Goal: Communication & Community: Ask a question

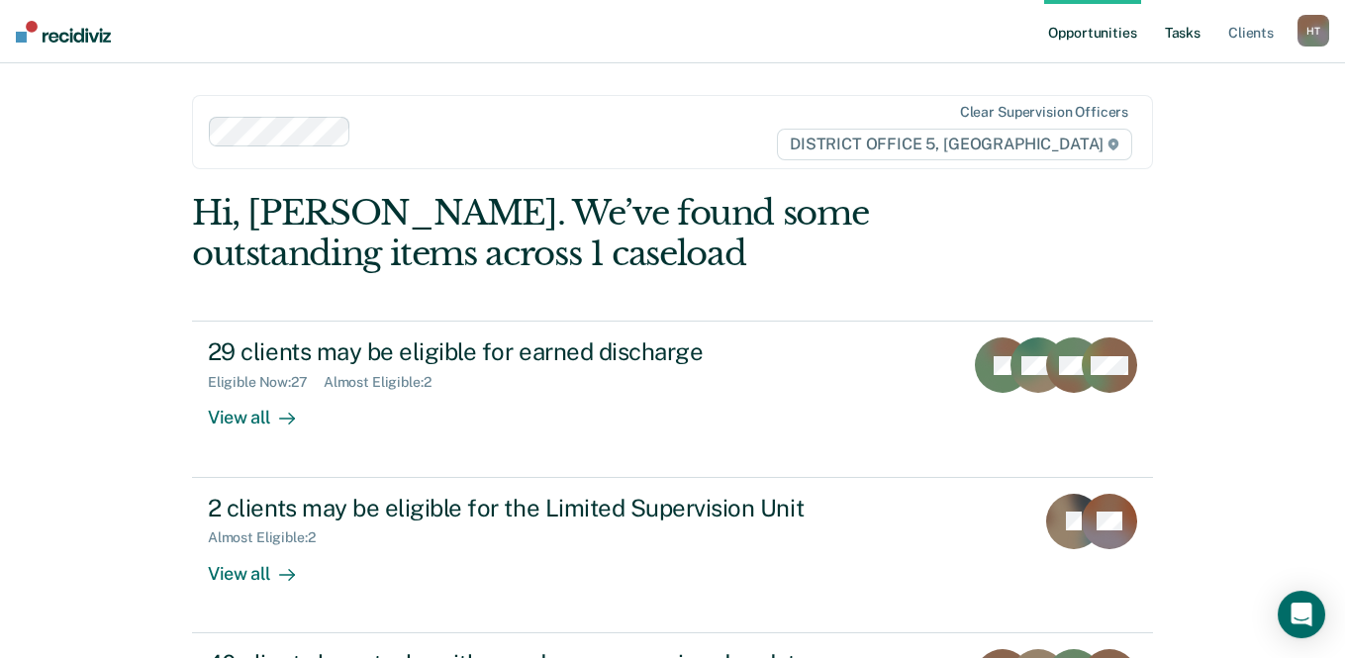
click at [1166, 36] on link "Tasks" at bounding box center [1183, 31] width 44 height 63
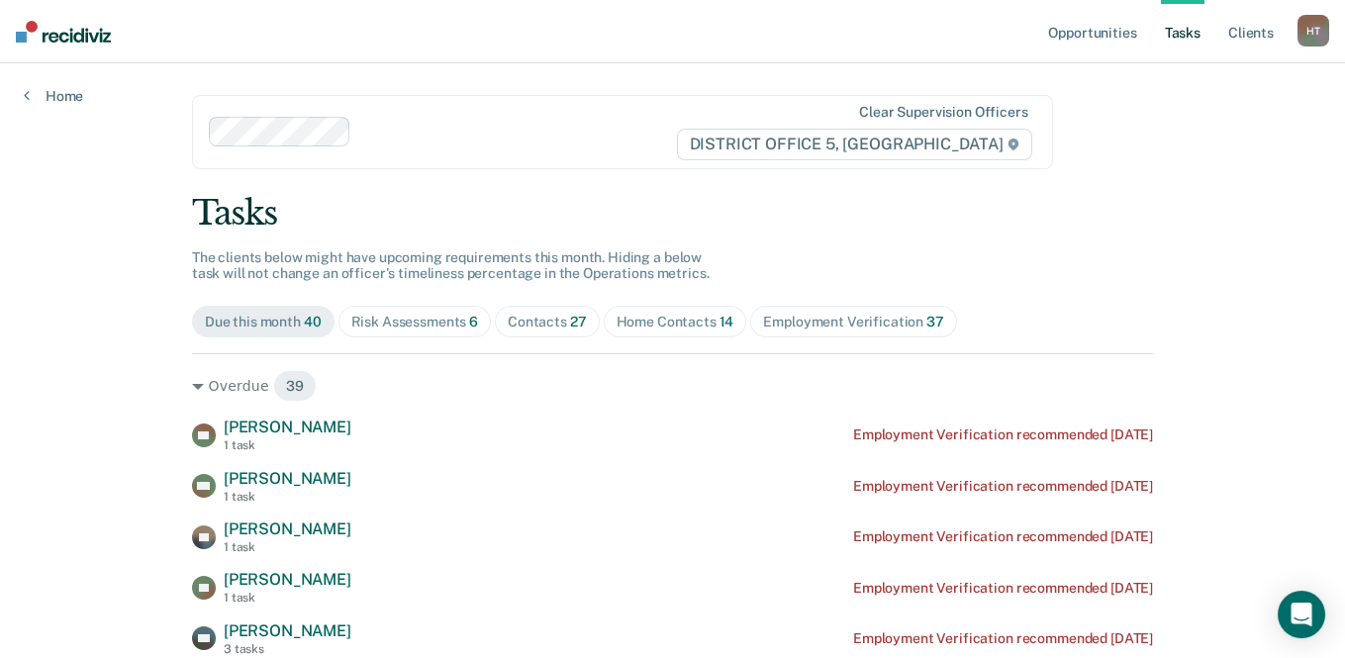
click at [435, 312] on span "Risk Assessments 6" at bounding box center [414, 322] width 153 height 32
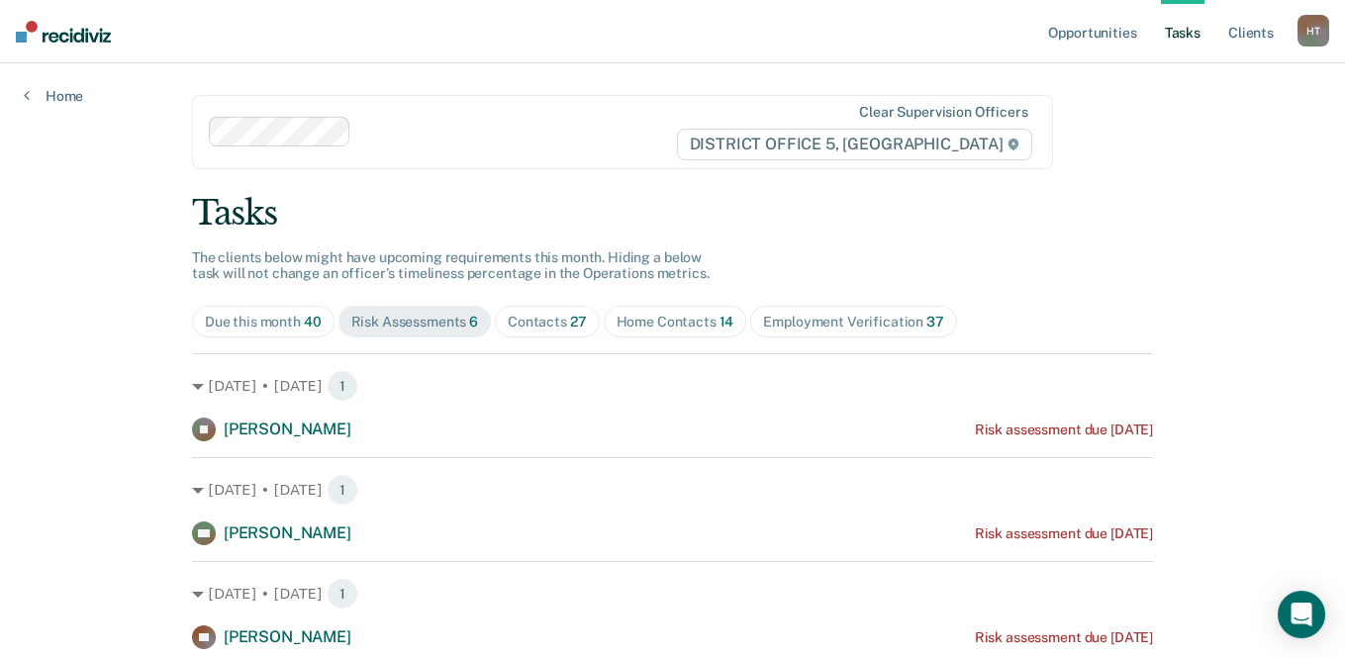
click at [570, 322] on span "27" at bounding box center [578, 322] width 17 height 16
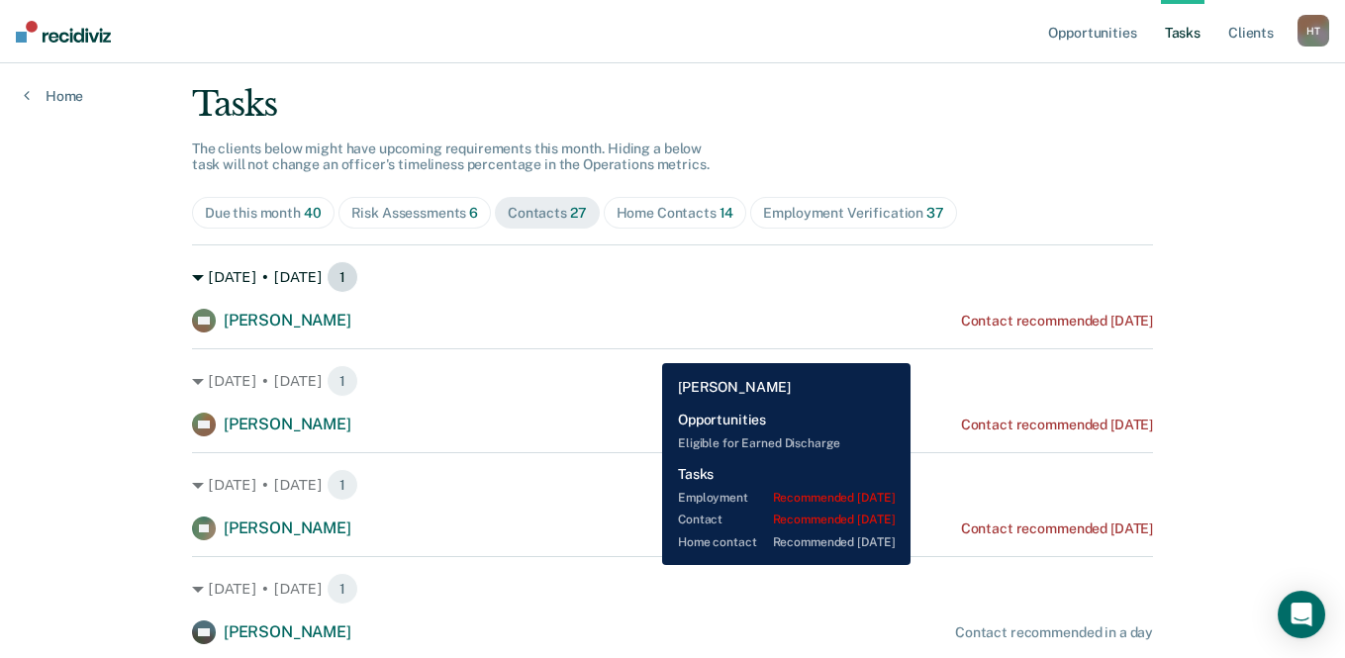
scroll to position [99, 0]
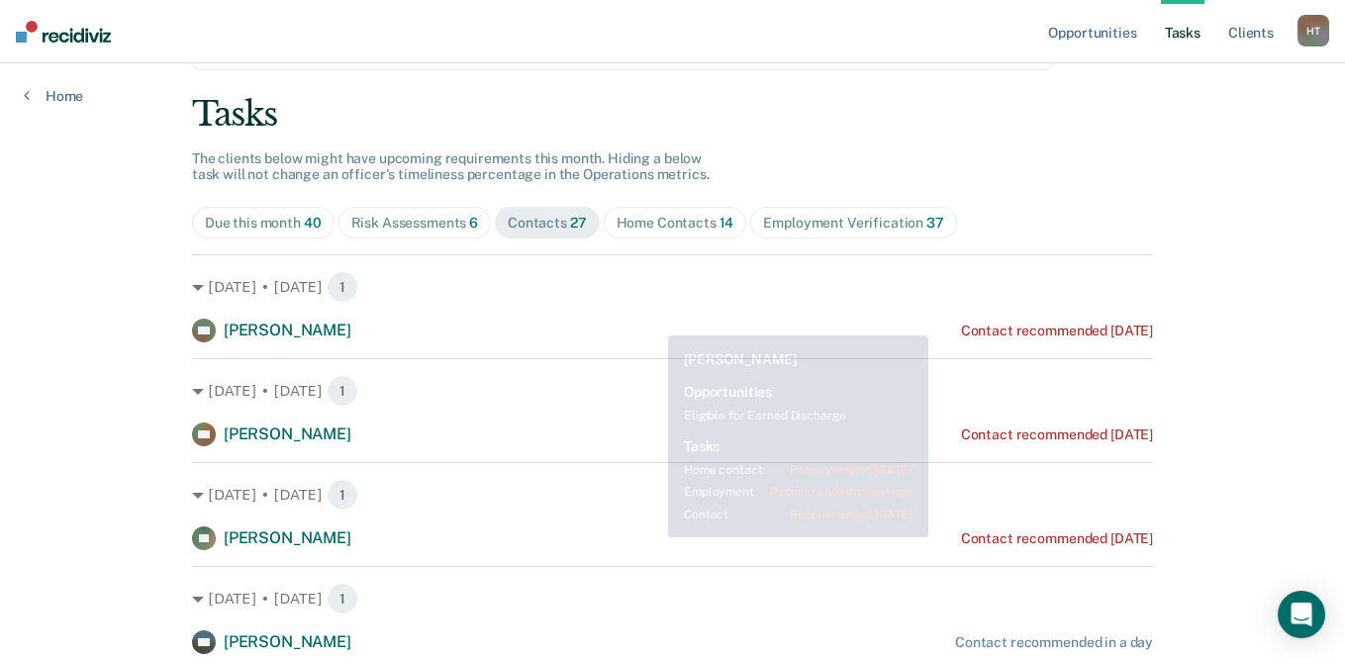
click at [650, 227] on div "Home Contacts 14" at bounding box center [675, 223] width 118 height 17
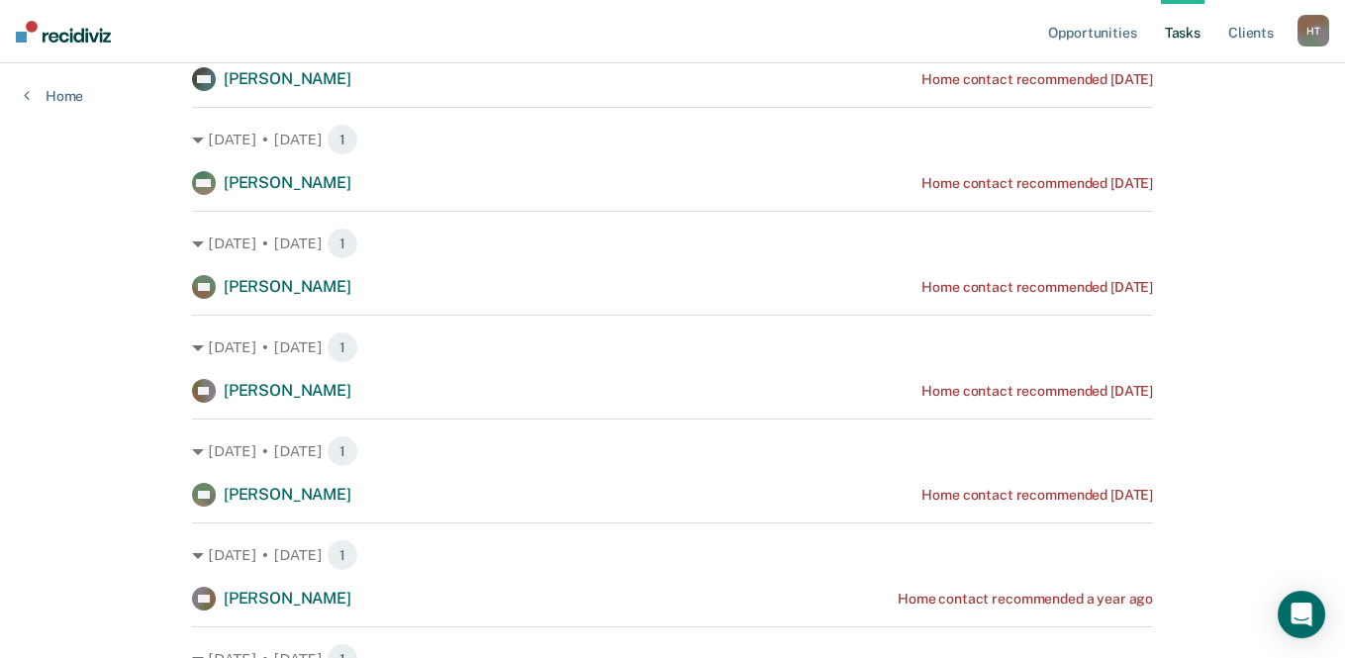
scroll to position [0, 0]
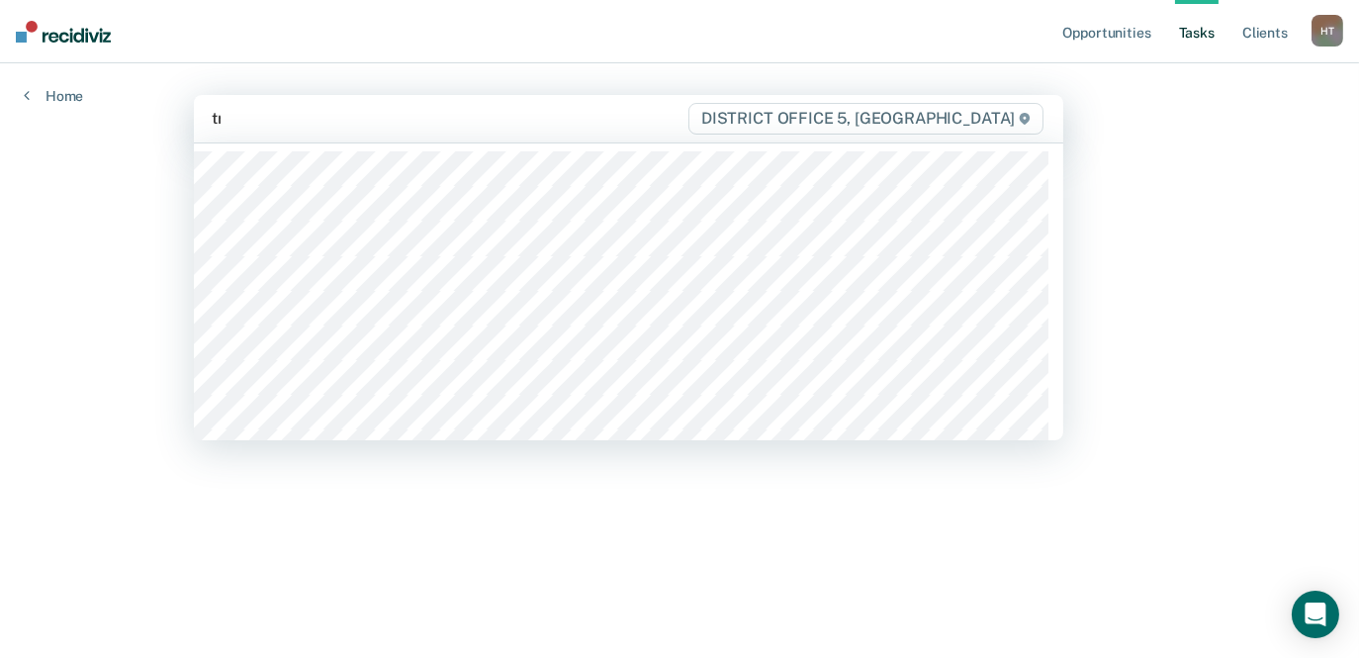
type input "tre"
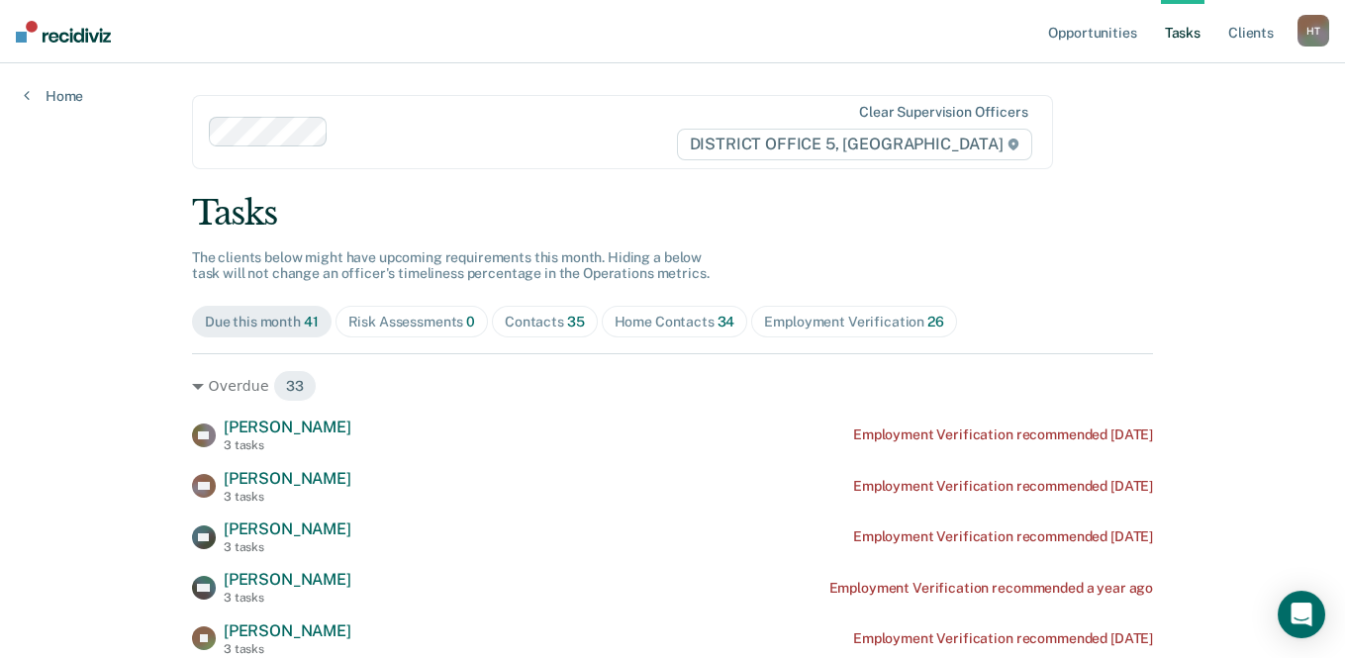
click at [505, 320] on div "Contacts 35" at bounding box center [545, 322] width 80 height 17
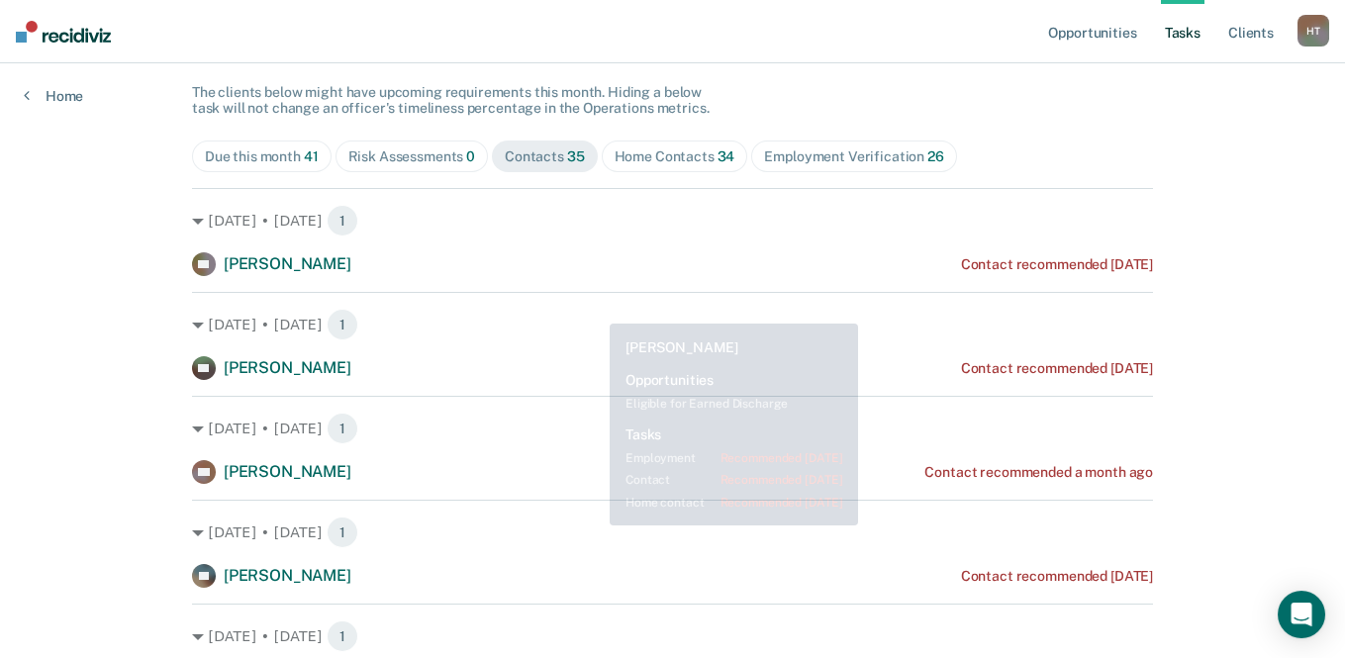
scroll to position [198, 0]
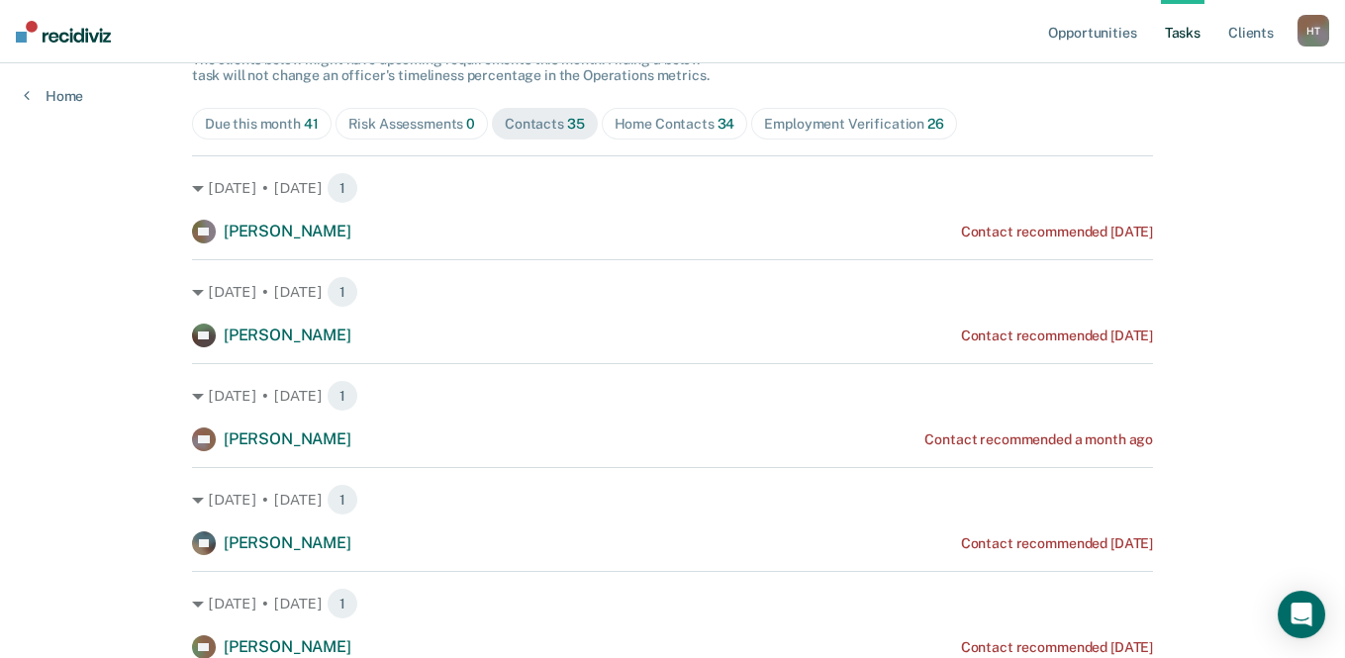
click at [652, 128] on div "Home Contacts 34" at bounding box center [674, 124] width 121 height 17
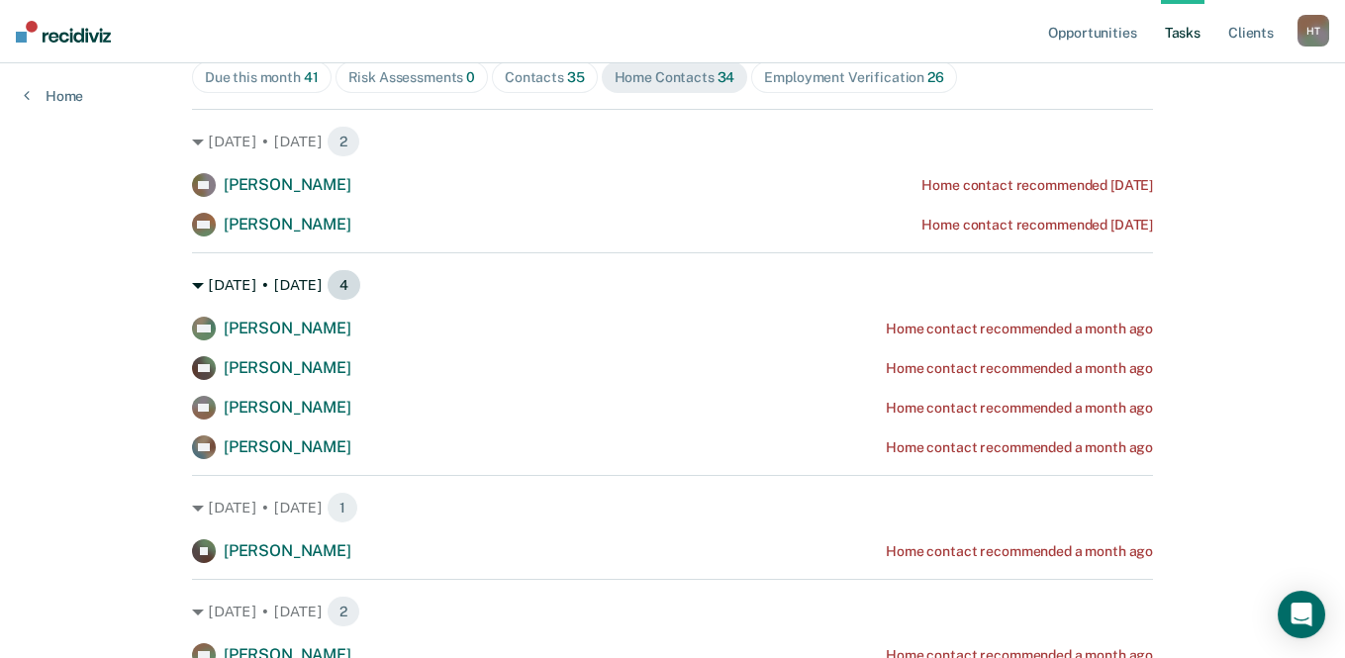
scroll to position [0, 0]
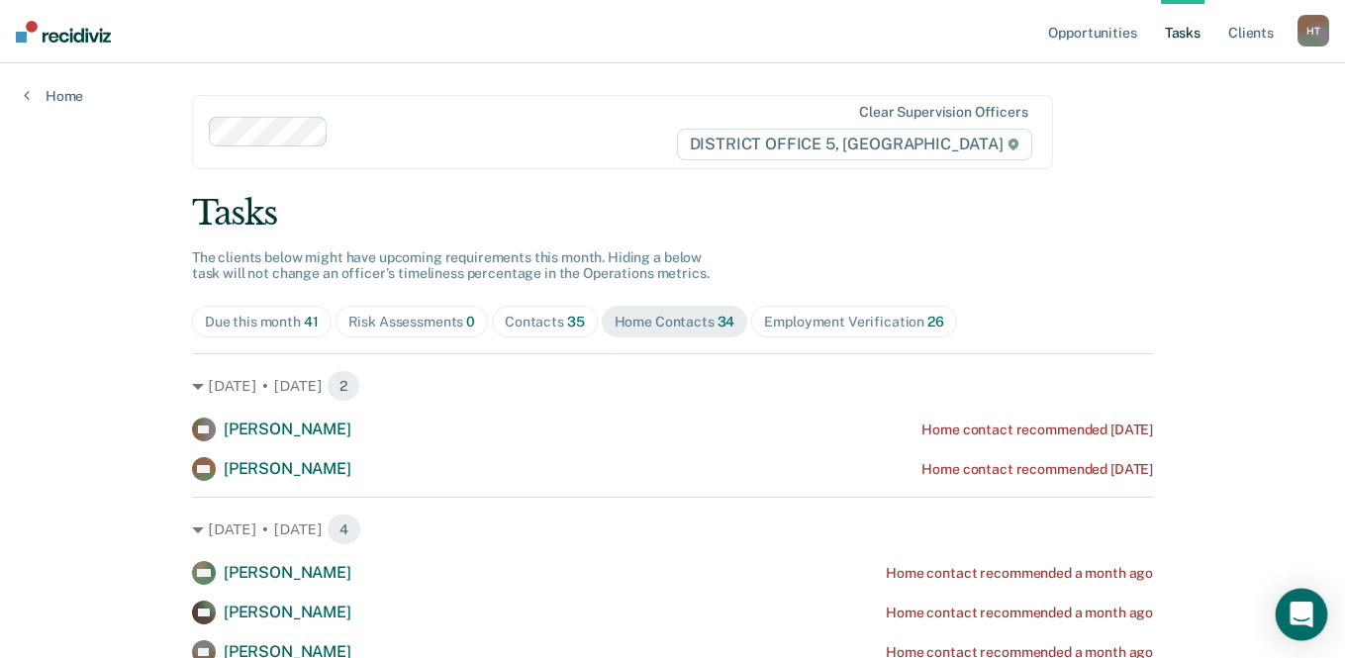
click at [1313, 611] on div "Open Intercom Messenger" at bounding box center [1301, 615] width 52 height 52
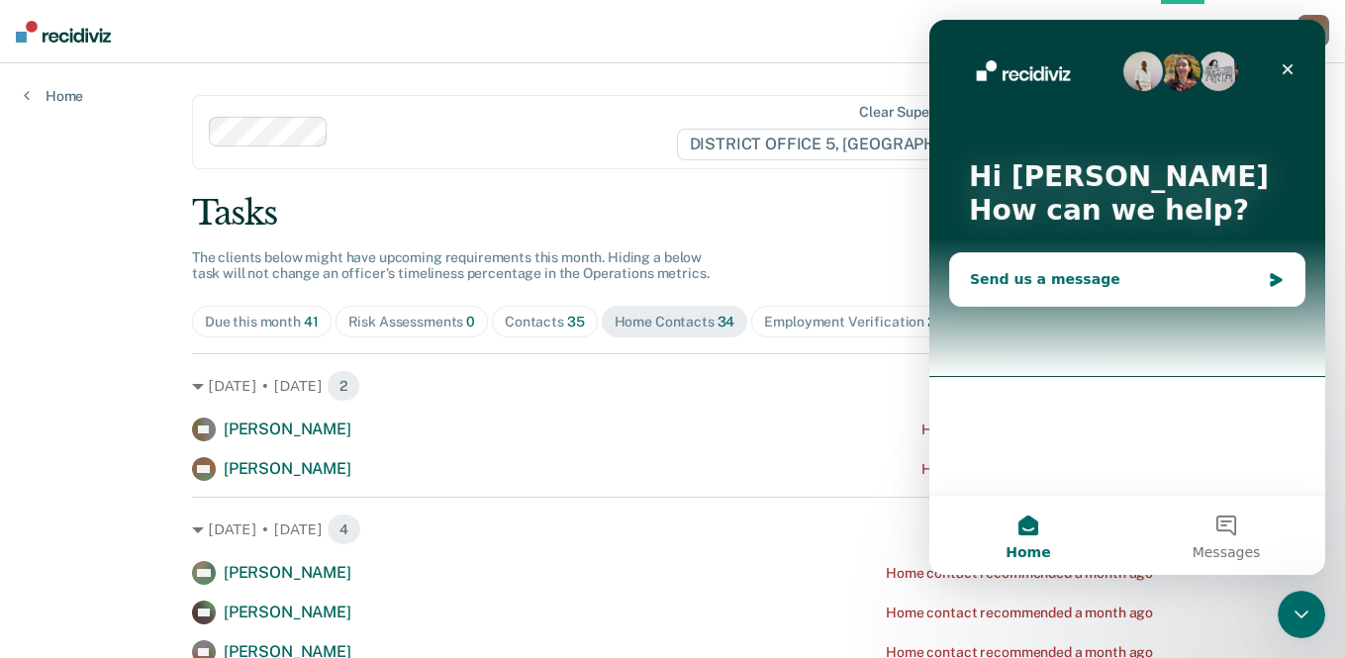
click at [1061, 299] on div "Send us a message" at bounding box center [1127, 279] width 354 height 52
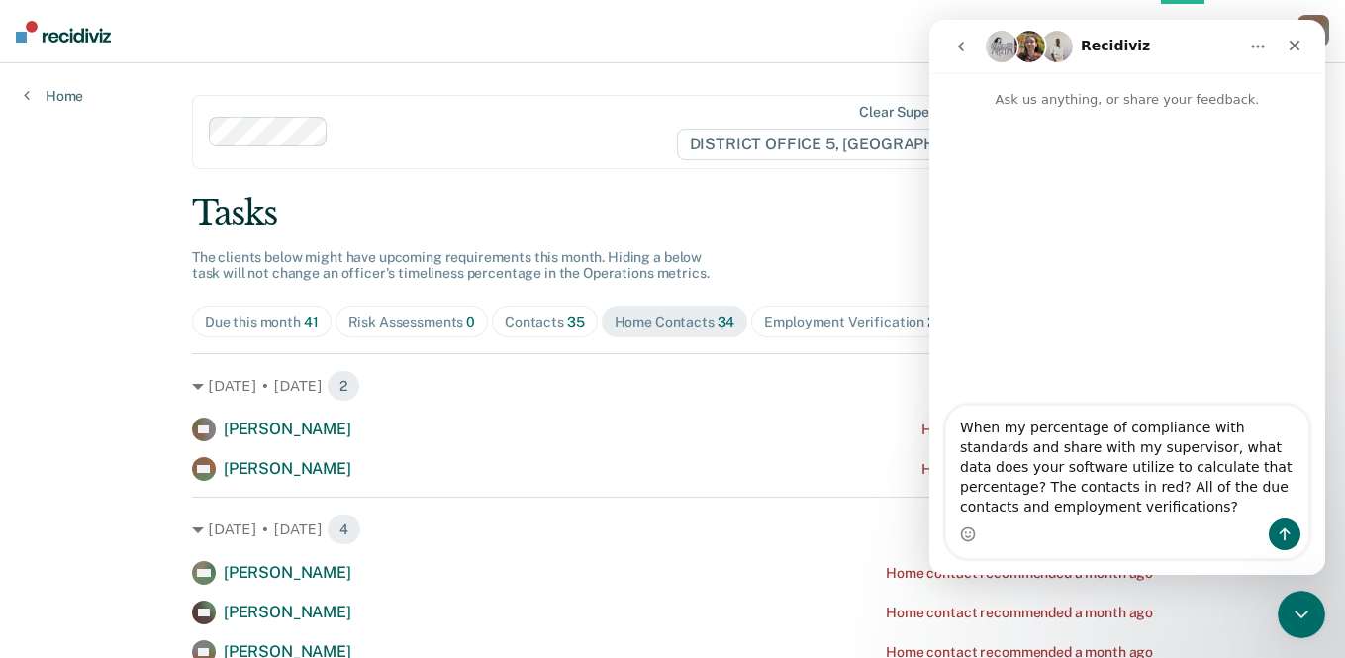
click at [1104, 517] on textarea "When my percentage of compliance with standards and share with my supervisor, w…" at bounding box center [1127, 462] width 362 height 113
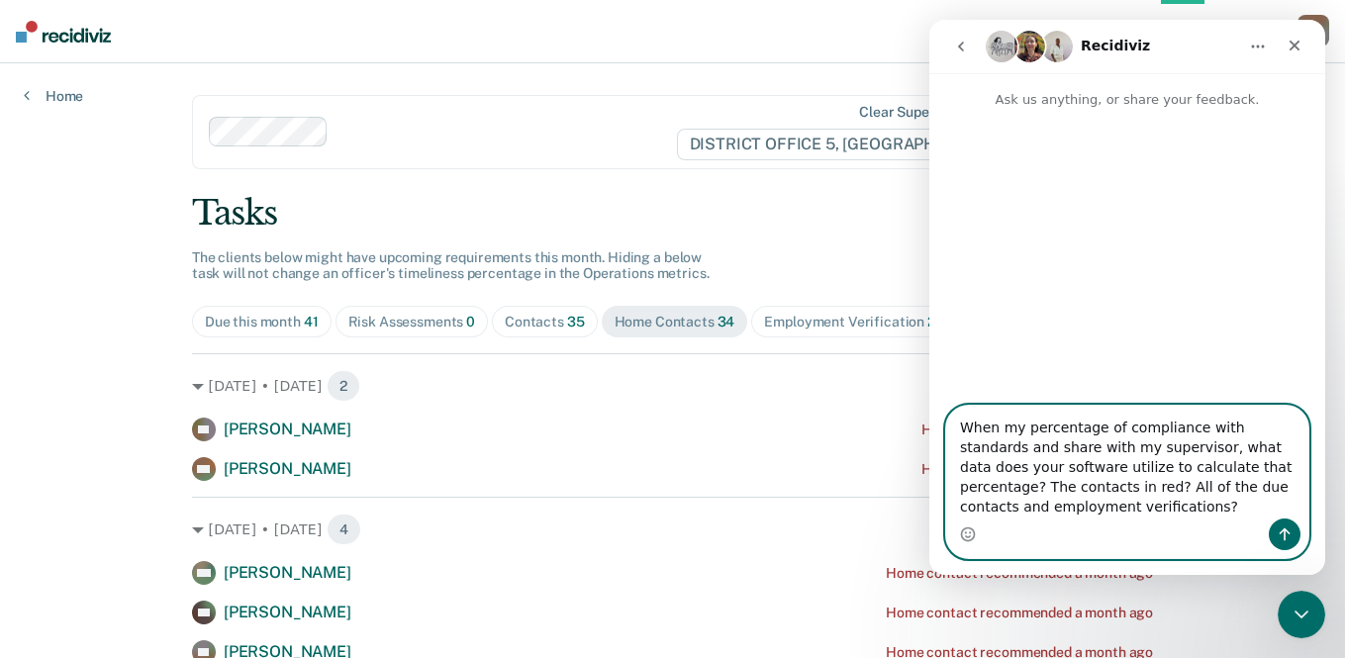
click at [1272, 428] on textarea "When my percentage of compliance with standards and share with my supervisor, w…" at bounding box center [1127, 462] width 362 height 113
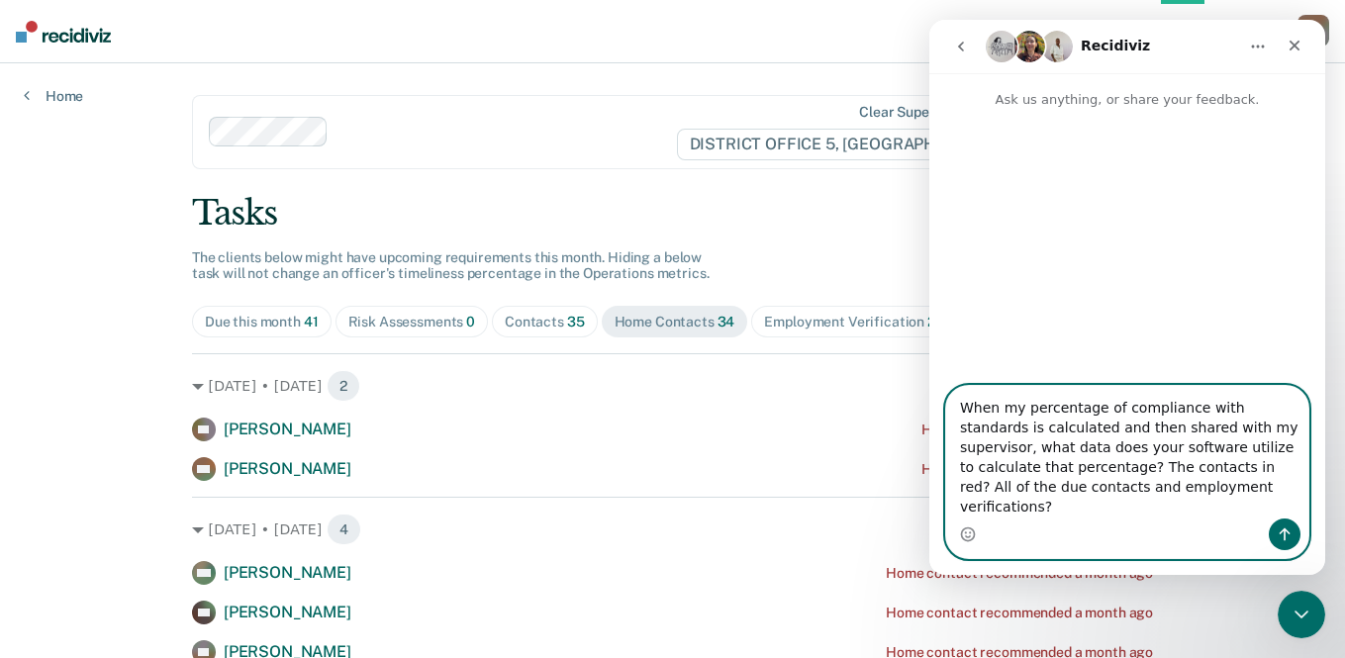
click at [1252, 466] on textarea "When my percentage of compliance with standards is calculated and then shared w…" at bounding box center [1127, 452] width 362 height 133
click at [1247, 503] on textarea "When my percentage of compliance with standards is calculated and then shared w…" at bounding box center [1127, 452] width 362 height 133
type textarea "When my percentage of compliance with standards is calculated and then shared w…"
click at [1276, 526] on icon "Send a message…" at bounding box center [1284, 534] width 16 height 16
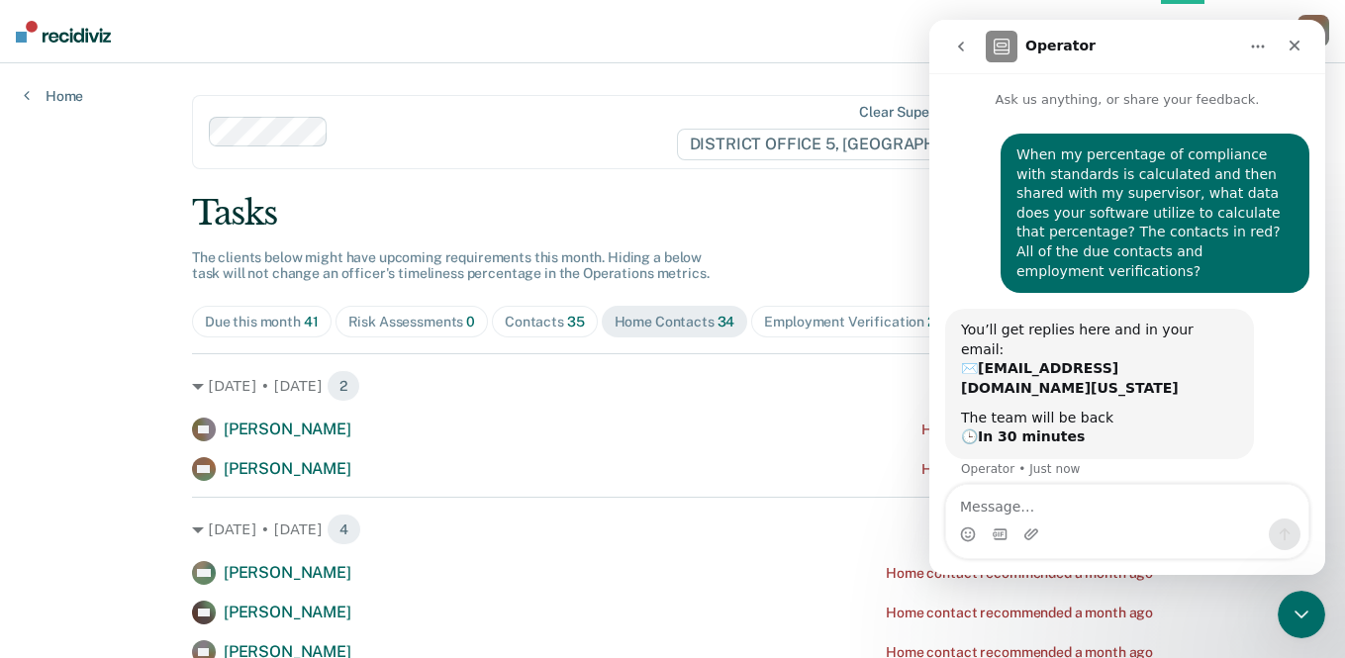
click at [1264, 385] on div "You’ll get replies here and in your email: ✉️ [EMAIL_ADDRESS][DOMAIN_NAME][US_S…" at bounding box center [1127, 406] width 364 height 194
click at [811, 443] on div "RB [PERSON_NAME] Home contact recommended [DATE] MV [PERSON_NAME] Home contact …" at bounding box center [672, 449] width 961 height 63
